Goal: Information Seeking & Learning: Learn about a topic

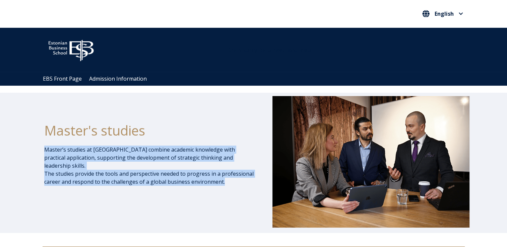
drag, startPoint x: 44, startPoint y: 150, endPoint x: 240, endPoint y: 183, distance: 198.2
click at [240, 183] on p "Master’s studies at [GEOGRAPHIC_DATA] combine academic knowledge with practical…" at bounding box center [149, 166] width 211 height 40
drag, startPoint x: 240, startPoint y: 183, endPoint x: 203, endPoint y: 174, distance: 37.5
click at [203, 174] on p "Master’s studies at [GEOGRAPHIC_DATA] combine academic knowledge with practical…" at bounding box center [149, 166] width 211 height 40
click at [220, 184] on p "Master’s studies at [GEOGRAPHIC_DATA] combine academic knowledge with practical…" at bounding box center [149, 166] width 211 height 40
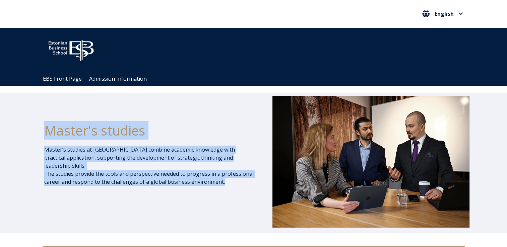
drag, startPoint x: 218, startPoint y: 183, endPoint x: 47, endPoint y: 127, distance: 180.4
click at [47, 127] on div "Master's studies Master’s studies at [GEOGRAPHIC_DATA] combine academic knowled…" at bounding box center [149, 162] width 211 height 133
drag, startPoint x: 47, startPoint y: 127, endPoint x: 118, endPoint y: 102, distance: 75.4
click at [118, 102] on div "Master's studies Master’s studies at [GEOGRAPHIC_DATA] combine academic knowled…" at bounding box center [149, 162] width 211 height 133
click at [98, 117] on div "Master's studies" at bounding box center [149, 131] width 211 height 30
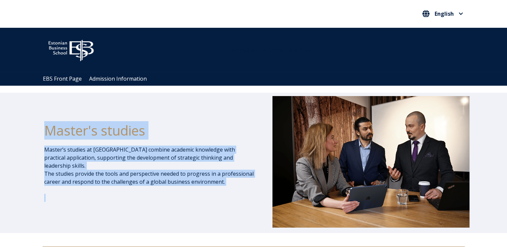
drag, startPoint x: 45, startPoint y: 132, endPoint x: 235, endPoint y: 190, distance: 198.9
click at [235, 190] on div "Master's studies Master’s studies at [GEOGRAPHIC_DATA] combine academic knowled…" at bounding box center [149, 162] width 211 height 133
drag, startPoint x: 235, startPoint y: 190, endPoint x: 239, endPoint y: 180, distance: 10.6
click at [239, 180] on p "Master’s studies at [GEOGRAPHIC_DATA] combine academic knowledge with practical…" at bounding box center [149, 166] width 211 height 40
click at [227, 125] on h1 "Master's studies" at bounding box center [149, 130] width 211 height 17
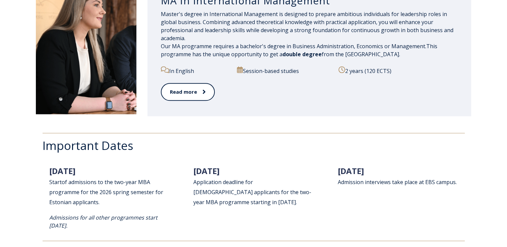
scroll to position [872, 0]
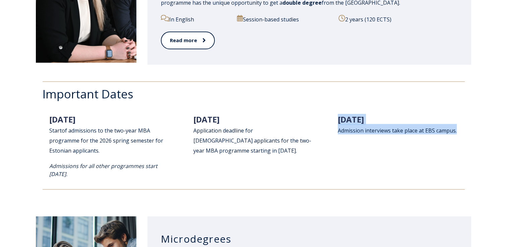
drag, startPoint x: 473, startPoint y: 133, endPoint x: 334, endPoint y: 118, distance: 140.3
click at [334, 118] on div "Important Dates [DATE] Start of admissions to th e two-year MBA programme for t…" at bounding box center [253, 135] width 507 height 135
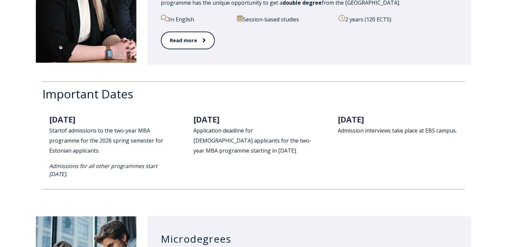
click at [280, 152] on h2 "[DATE] Application deadline for [DEMOGRAPHIC_DATA] applicants for the two-year …" at bounding box center [253, 134] width 120 height 40
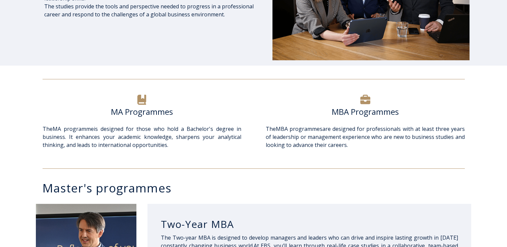
scroll to position [0, 0]
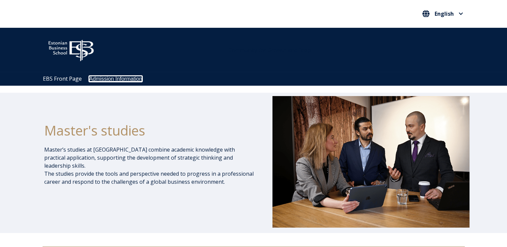
click at [121, 80] on link "Admission Information" at bounding box center [115, 79] width 53 height 6
